Goal: Transaction & Acquisition: Download file/media

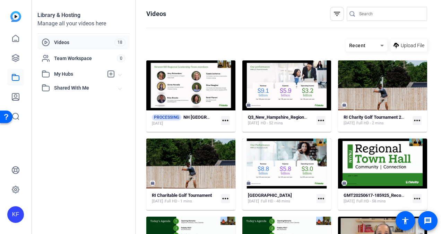
click at [224, 121] on mat-icon "more_horiz" at bounding box center [225, 120] width 9 height 9
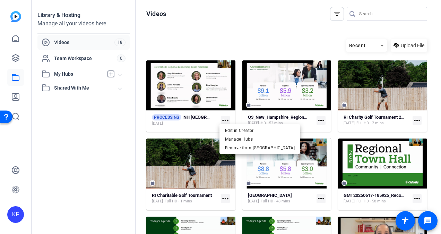
click at [202, 86] on div at bounding box center [220, 117] width 441 height 234
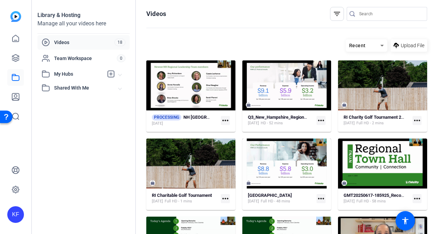
click at [222, 118] on mat-icon "more_horiz" at bounding box center [225, 120] width 9 height 9
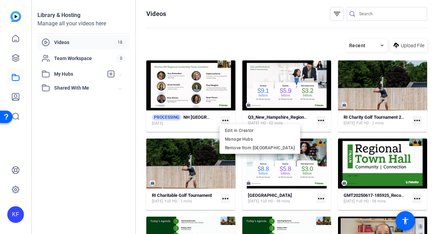
click at [210, 126] on div at bounding box center [220, 117] width 441 height 234
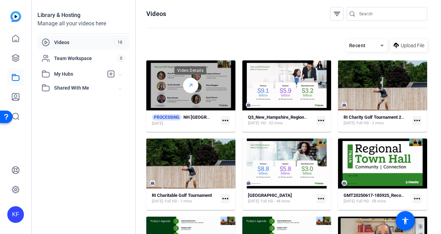
click at [190, 88] on icon at bounding box center [191, 85] width 6 height 8
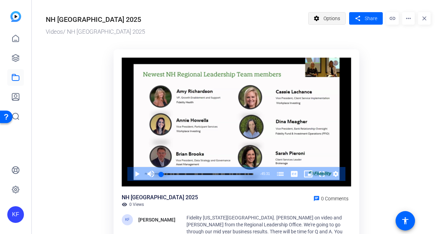
click at [332, 18] on span "Options" at bounding box center [331, 18] width 17 height 13
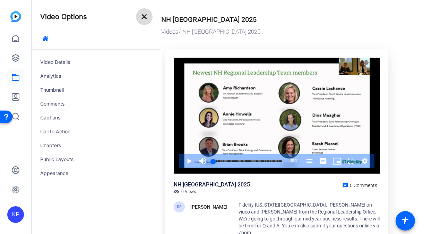
click at [145, 12] on mat-icon "close" at bounding box center [144, 16] width 8 height 8
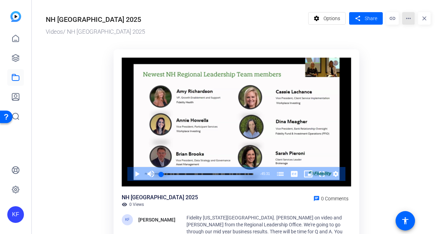
click at [404, 22] on mat-icon "more_horiz" at bounding box center [408, 18] width 12 height 12
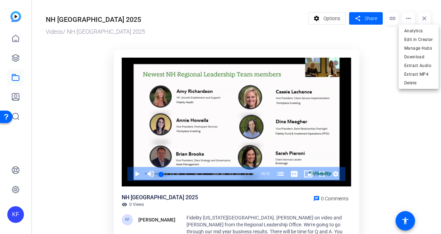
click at [250, 173] on div at bounding box center [220, 117] width 441 height 234
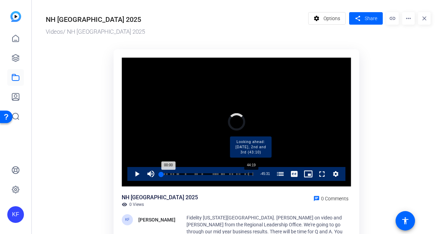
drag, startPoint x: 160, startPoint y: 172, endPoint x: 251, endPoint y: 175, distance: 90.9
click at [251, 175] on div "Loaded : 0.00% 44:19 00:00 Buffalo Wild Wings Mid-Year Results (00:03) Strong f…" at bounding box center [207, 174] width 92 height 2
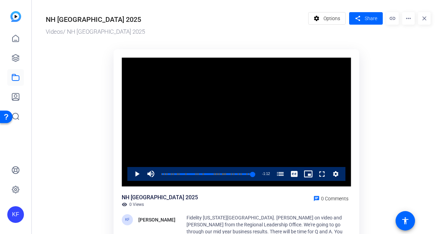
click at [409, 18] on mat-icon "more_horiz" at bounding box center [408, 18] width 12 height 12
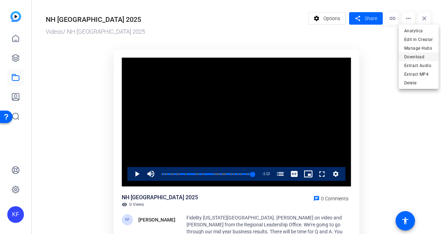
click at [409, 58] on span "Download" at bounding box center [418, 57] width 29 height 8
